Goal: Navigation & Orientation: Understand site structure

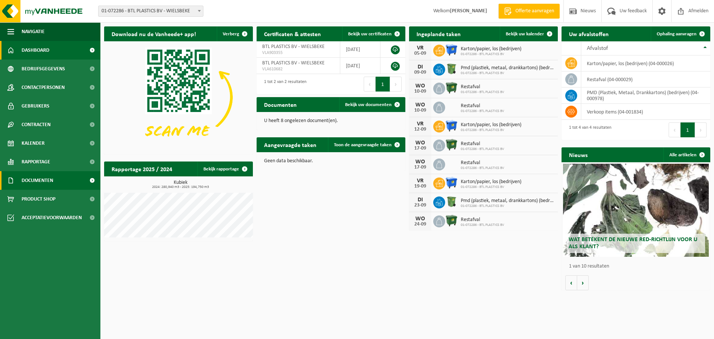
click at [91, 180] on span at bounding box center [92, 180] width 17 height 19
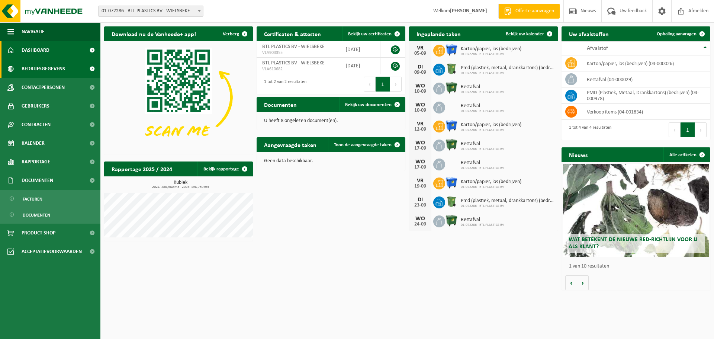
click at [90, 72] on span at bounding box center [92, 68] width 17 height 19
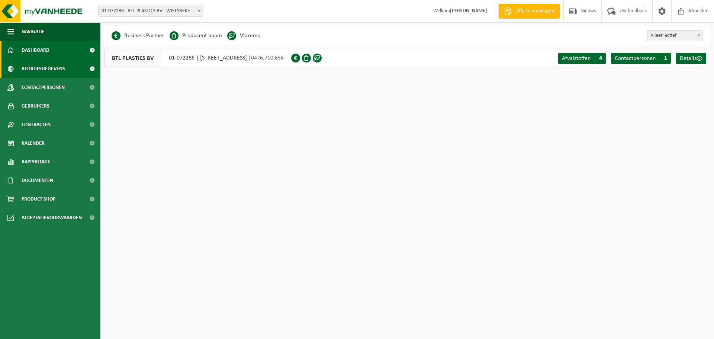
click at [92, 51] on span at bounding box center [92, 50] width 17 height 19
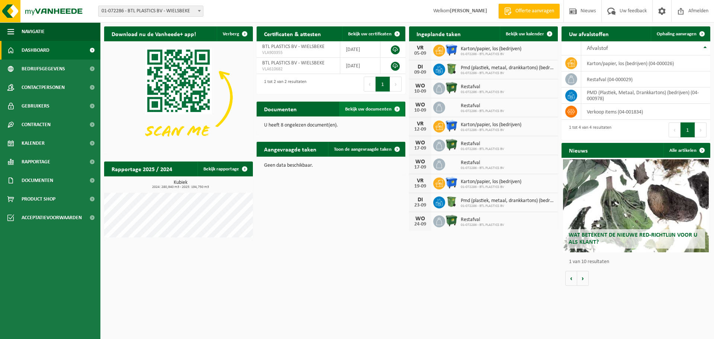
click at [368, 111] on span "Bekijk uw documenten" at bounding box center [368, 109] width 46 height 5
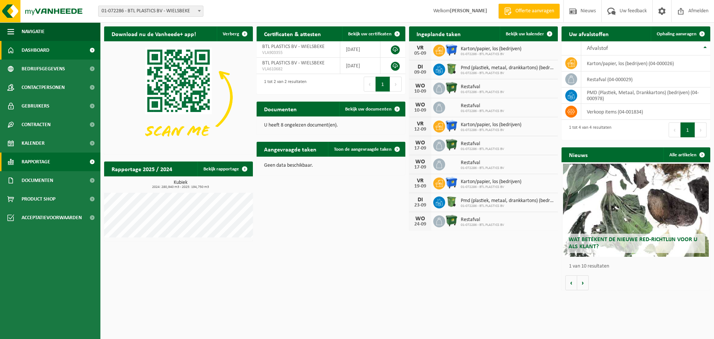
click at [33, 165] on span "Rapportage" at bounding box center [36, 161] width 29 height 19
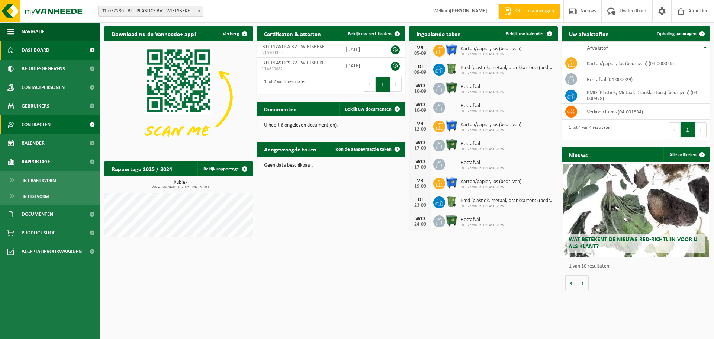
click at [40, 122] on span "Contracten" at bounding box center [36, 124] width 29 height 19
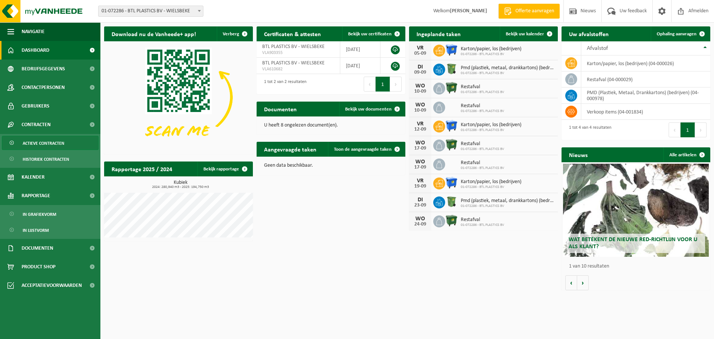
click at [38, 140] on span "Actieve contracten" at bounding box center [44, 143] width 42 height 14
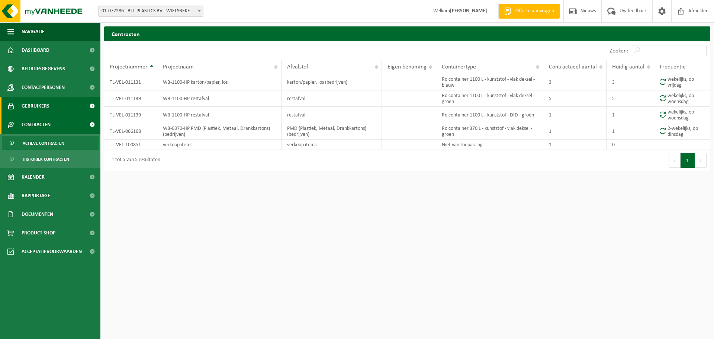
click at [30, 107] on span "Gebruikers" at bounding box center [36, 106] width 28 height 19
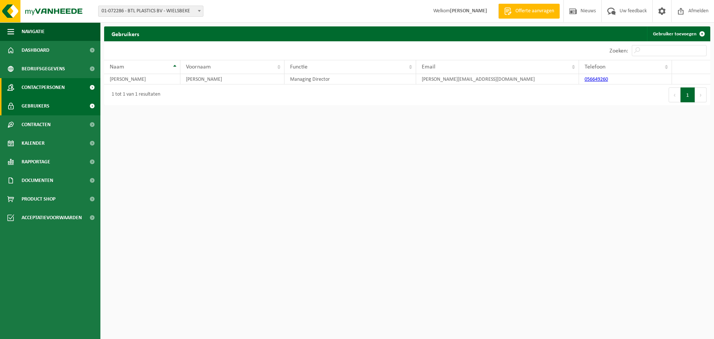
click at [38, 84] on span "Contactpersonen" at bounding box center [43, 87] width 43 height 19
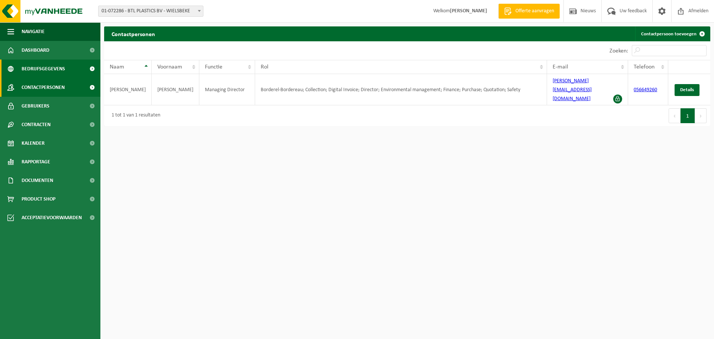
click at [66, 68] on link "Bedrijfsgegevens" at bounding box center [50, 68] width 100 height 19
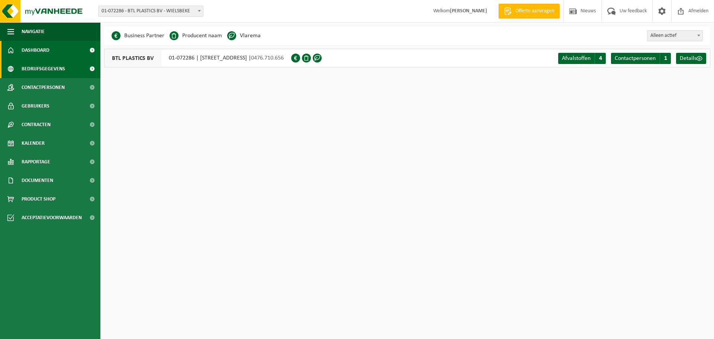
click at [62, 51] on link "Dashboard" at bounding box center [50, 50] width 100 height 19
